Goal: Unclear: Browse casually

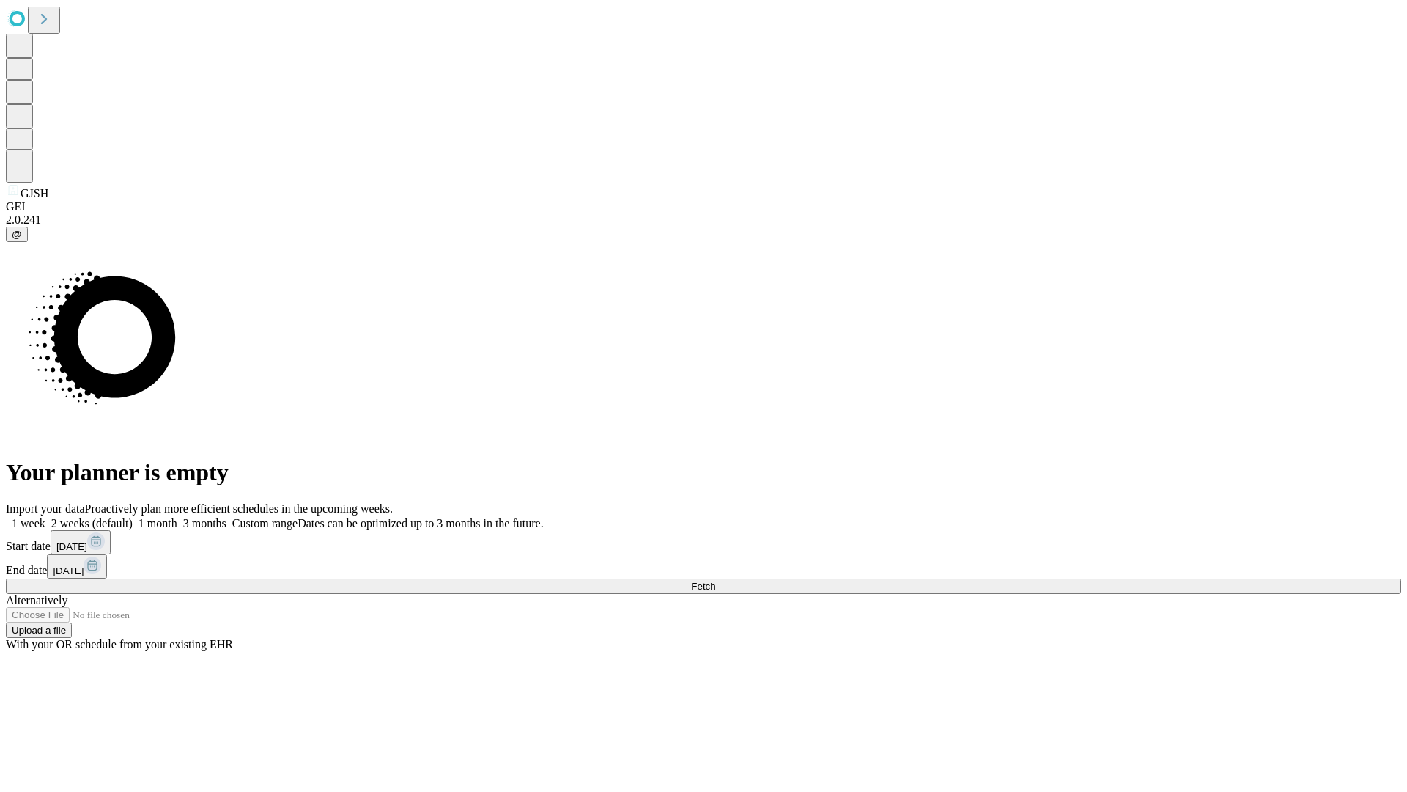
click at [715, 581] on span "Fetch" at bounding box center [703, 586] width 24 height 11
